Goal: Find specific page/section: Find specific page/section

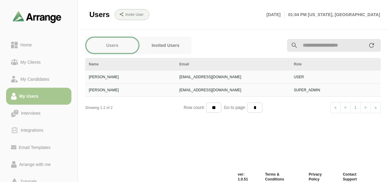
click at [311, 138] on div "Users Invited Users Name Email Role [PERSON_NAME] [EMAIL_ADDRESS][DOMAIN_NAME] …" at bounding box center [233, 102] width 303 height 138
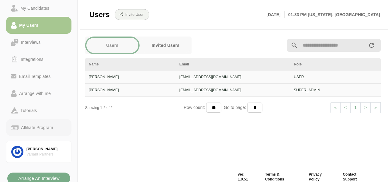
scroll to position [73, 0]
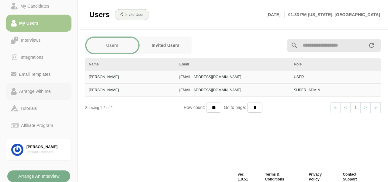
click at [61, 88] on div "Arrange with me" at bounding box center [39, 91] width 56 height 7
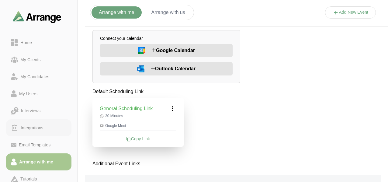
click at [33, 129] on div "Integrations" at bounding box center [32, 127] width 28 height 7
